Goal: Task Accomplishment & Management: Use online tool/utility

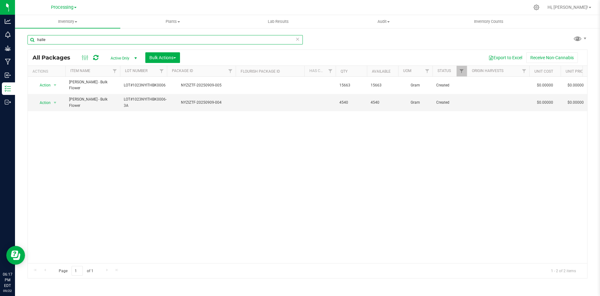
click at [96, 37] on input "halle" at bounding box center [165, 39] width 275 height 9
click at [95, 37] on input "halle" at bounding box center [165, 39] width 275 height 9
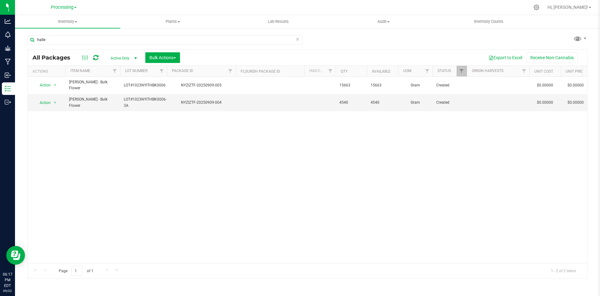
drag, startPoint x: 350, startPoint y: 240, endPoint x: 306, endPoint y: 212, distance: 51.2
click at [351, 239] on div "Action Action Adjust qty Create package Edit attributes Global inventory Locate…" at bounding box center [308, 170] width 560 height 186
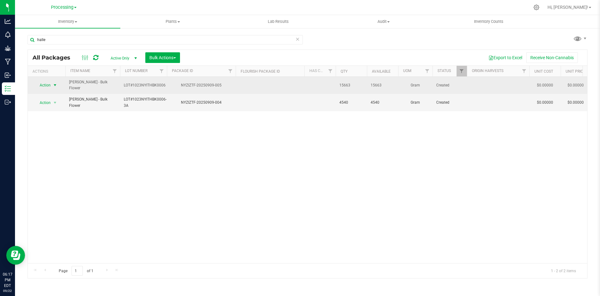
click at [48, 85] on span "Action" at bounding box center [42, 85] width 17 height 9
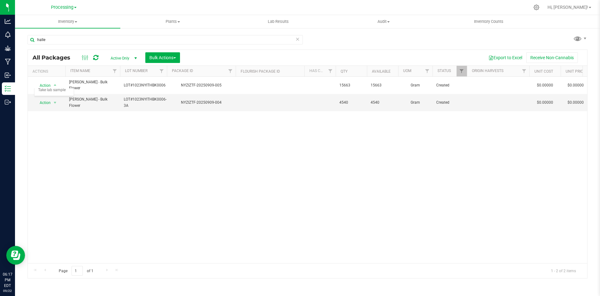
click at [143, 122] on div "Action Action Adjust qty Create package Edit attributes Global inventory Locate…" at bounding box center [308, 170] width 560 height 186
click at [49, 100] on span "Action" at bounding box center [42, 102] width 17 height 9
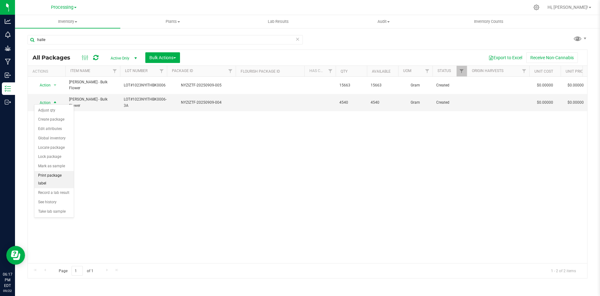
click at [59, 176] on li "Print package label" at bounding box center [53, 179] width 39 height 17
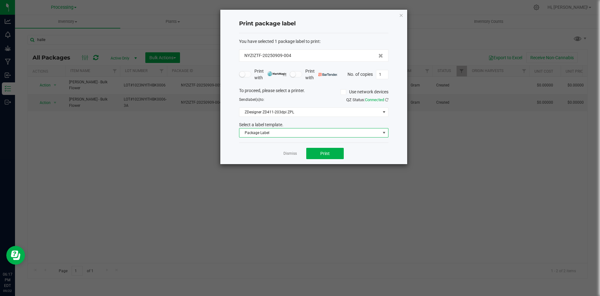
click at [326, 134] on span "Package Label" at bounding box center [310, 132] width 141 height 9
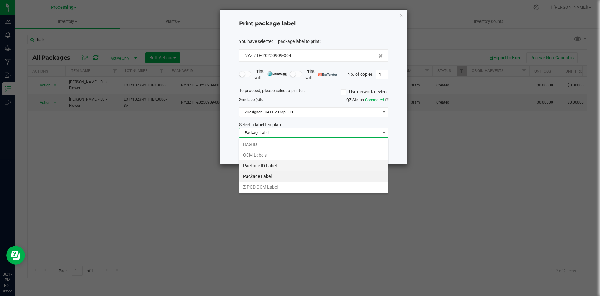
scroll to position [9, 149]
drag, startPoint x: 284, startPoint y: 145, endPoint x: 351, endPoint y: 119, distance: 71.3
click at [285, 145] on li "BAG ID" at bounding box center [314, 144] width 149 height 11
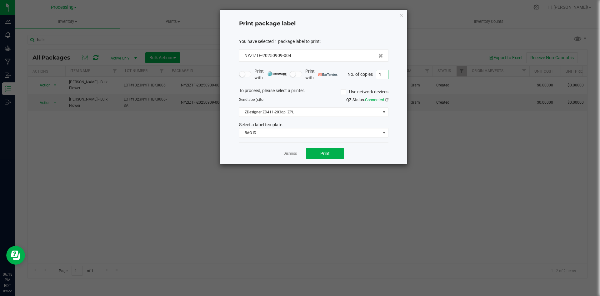
click at [385, 77] on input "1" at bounding box center [382, 74] width 12 height 9
type input "2"
click at [332, 151] on button "Print" at bounding box center [325, 153] width 38 height 11
click at [282, 155] on div "Dismiss Print" at bounding box center [313, 153] width 149 height 22
click at [288, 154] on link "Dismiss" at bounding box center [290, 153] width 13 height 5
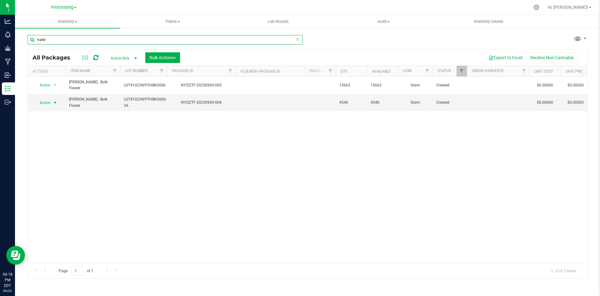
click at [98, 40] on input "halle" at bounding box center [165, 39] width 275 height 9
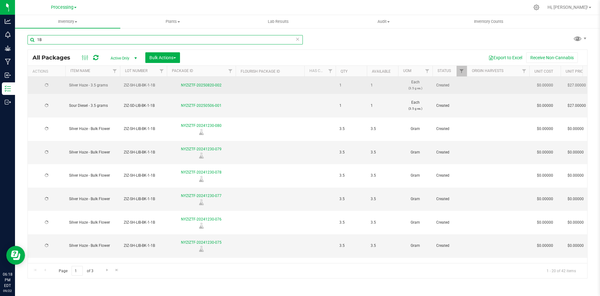
type input "1B"
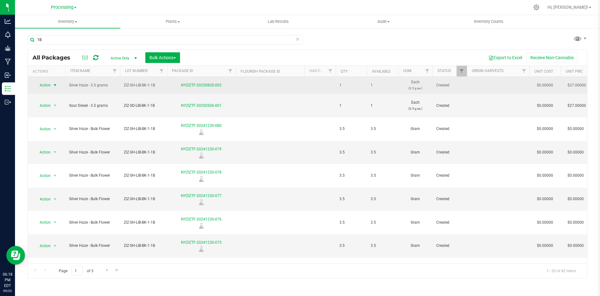
click at [47, 86] on span "Action" at bounding box center [42, 85] width 17 height 9
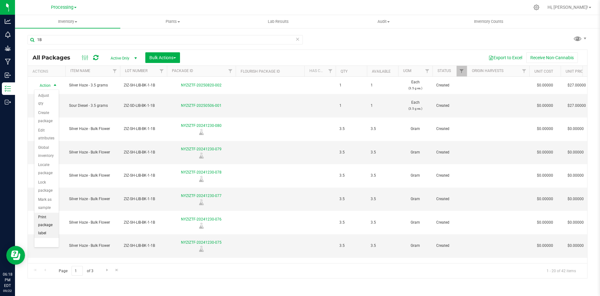
click at [46, 220] on li "Print package label" at bounding box center [46, 224] width 24 height 25
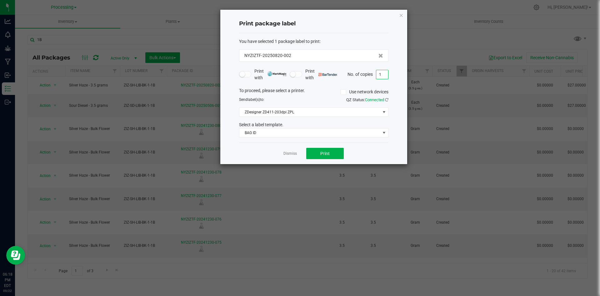
click at [382, 75] on input "1" at bounding box center [382, 74] width 12 height 9
type input "30"
click at [280, 133] on span "BAG ID" at bounding box center [310, 132] width 141 height 9
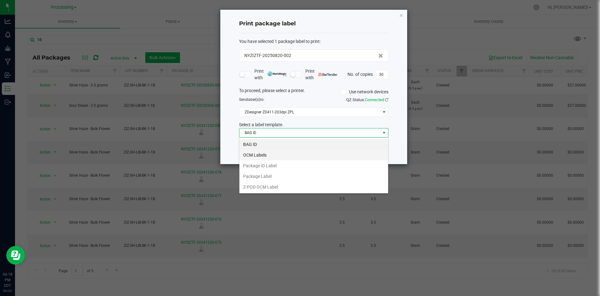
scroll to position [9, 149]
click at [286, 154] on li "OCM Labels" at bounding box center [314, 154] width 149 height 11
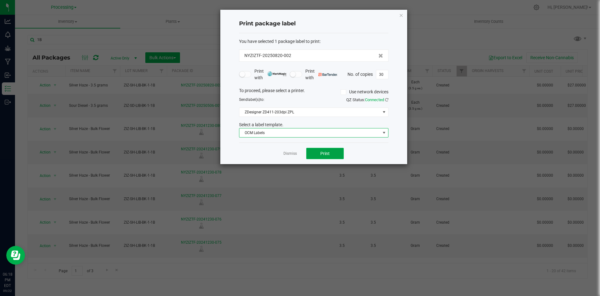
click at [328, 153] on span "Print" at bounding box center [325, 153] width 9 height 5
